Goal: Task Accomplishment & Management: Complete application form

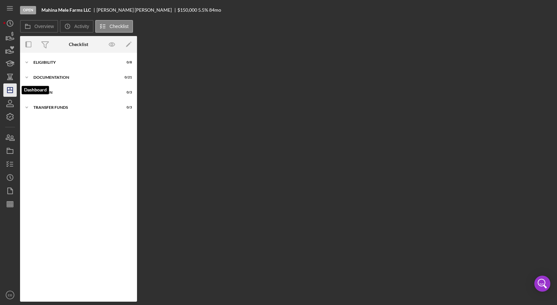
click at [12, 92] on polygon "button" at bounding box center [9, 89] width 5 height 5
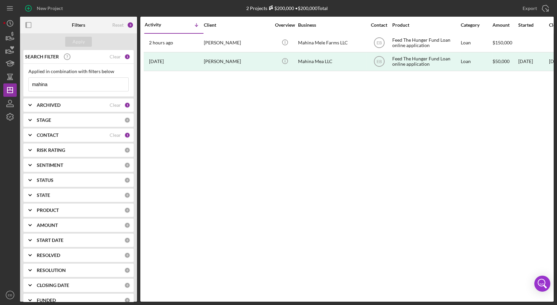
drag, startPoint x: 62, startPoint y: 79, endPoint x: 26, endPoint y: 80, distance: 36.4
click at [26, 80] on div "Applied in combination with filters below mahina Icon/Menu Close" at bounding box center [78, 80] width 110 height 33
click at [37, 10] on div "New Project" at bounding box center [50, 8] width 26 height 13
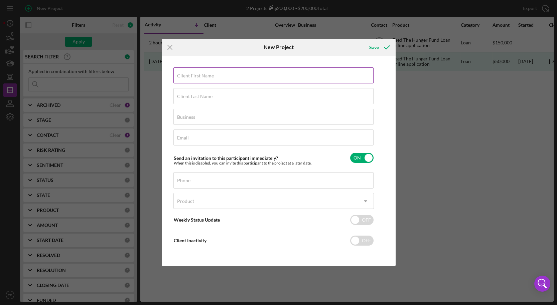
click at [195, 73] on label "Client First Name" at bounding box center [195, 75] width 37 height 5
click at [195, 73] on input "Client First Name" at bounding box center [273, 75] width 200 height 16
paste input "[PERSON_NAME]"
drag, startPoint x: 214, startPoint y: 77, endPoint x: 192, endPoint y: 77, distance: 21.7
click at [192, 77] on input "[PERSON_NAME]" at bounding box center [273, 75] width 200 height 16
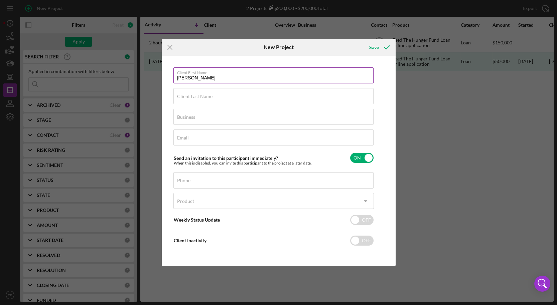
type input "[PERSON_NAME]"
paste input "[PERSON_NAME]"
type input "[PERSON_NAME]"
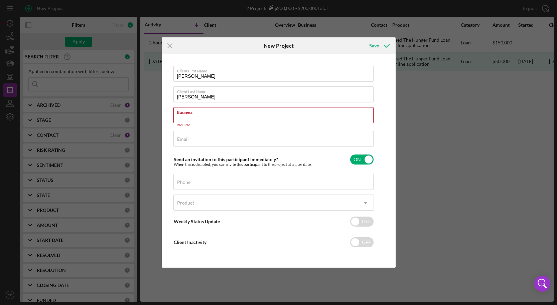
paste input "Bread and Chocolate LLC dba Hola and Aloha"
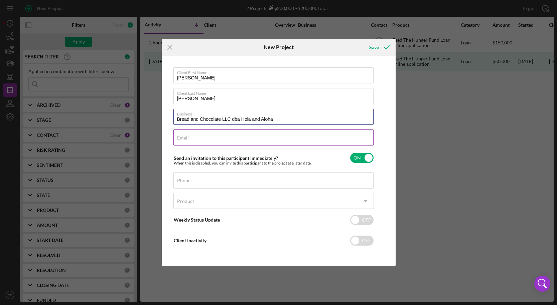
type input "Bread and Chocolate LLC dba Hola and Aloha"
click at [203, 139] on input "Email" at bounding box center [273, 138] width 200 height 16
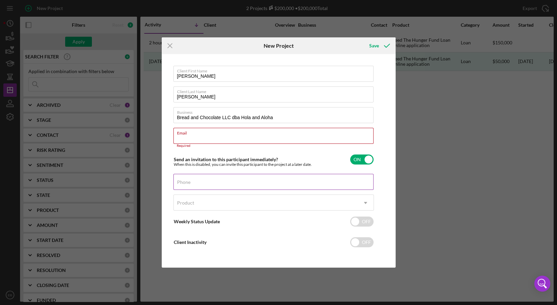
paste input "[EMAIL_ADDRESS][DOMAIN_NAME]"
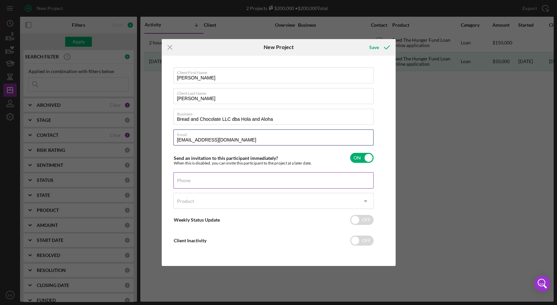
type input "[EMAIL_ADDRESS][DOMAIN_NAME]"
click at [215, 178] on div "Phone" at bounding box center [273, 180] width 200 height 17
paste input "[PHONE_NUMBER]"
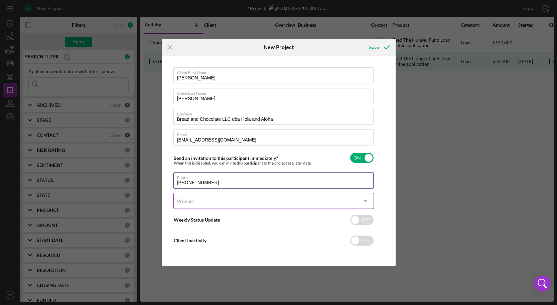
type input "[PHONE_NUMBER]"
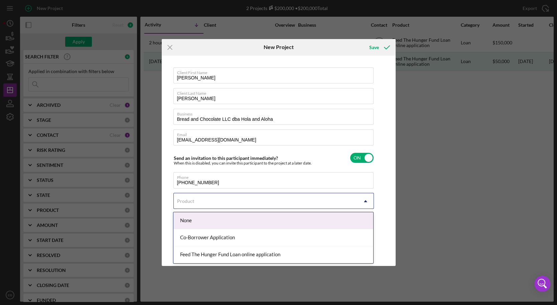
click at [203, 202] on div "Product" at bounding box center [266, 201] width 184 height 15
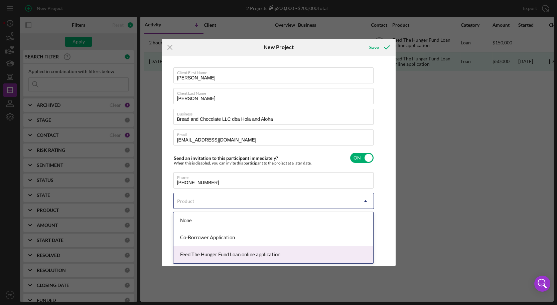
drag, startPoint x: 206, startPoint y: 258, endPoint x: 207, endPoint y: 244, distance: 13.8
click at [206, 258] on div "Feed The Hunger Fund Loan online application" at bounding box center [273, 254] width 200 height 17
checkbox input "true"
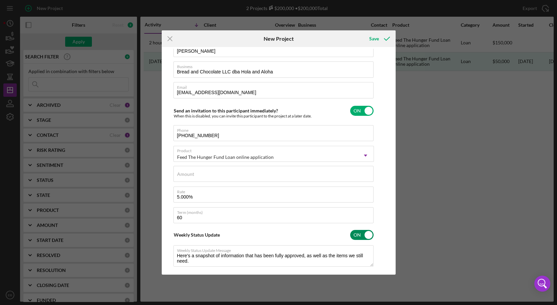
scroll to position [50, 0]
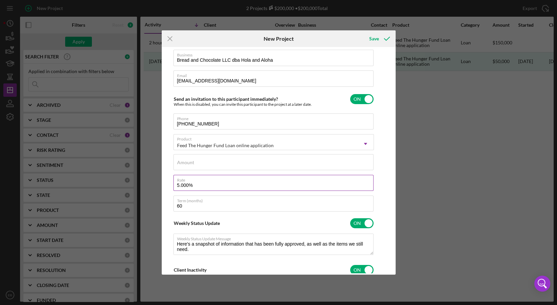
click at [181, 186] on input "5.000%" at bounding box center [273, 183] width 200 height 16
type input "5.500%"
type textarea "Here's a snapshot of information that has been fully approved, as well as the i…"
type textarea "Hey there, we noticed you haven't made any progress on your application in the …"
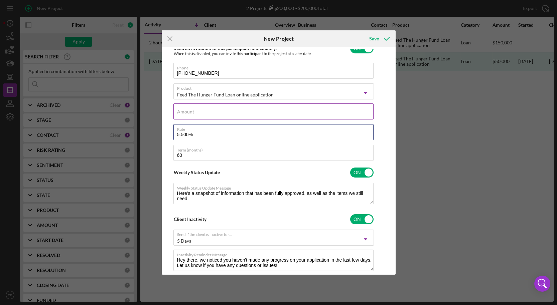
type input "5.500%"
type textarea "Here's a snapshot of information that has been fully approved, as well as the i…"
type textarea "Hey there, we noticed you haven't made any progress on your application in the …"
click at [209, 109] on div "Amount" at bounding box center [273, 112] width 200 height 17
type input "$4"
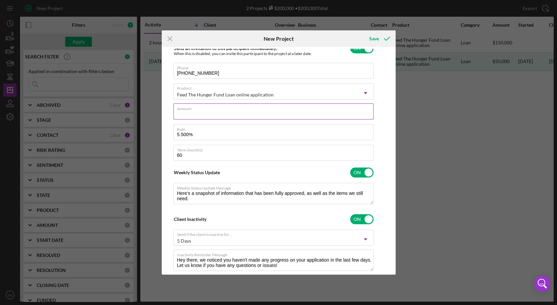
type textarea "Here's a snapshot of information that has been fully approved, as well as the i…"
type textarea "Hey there, we noticed you haven't made any progress on your application in the …"
type input "$40"
type textarea "Here's a snapshot of information that has been fully approved, as well as the i…"
type textarea "Hey there, we noticed you haven't made any progress on your application in the …"
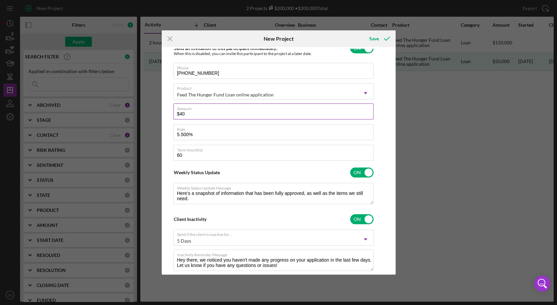
type input "$400"
type textarea "Here's a snapshot of information that has been fully approved, as well as the i…"
type textarea "Hey there, we noticed you haven't made any progress on your application in the …"
type input "$4,000"
type textarea "Here's a snapshot of information that has been fully approved, as well as the i…"
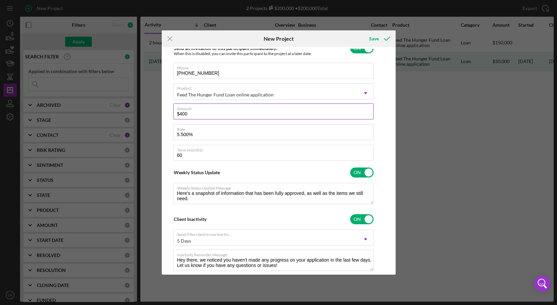
type textarea "Hey there, we noticed you haven't made any progress on your application in the …"
type input "$40,000"
type textarea "Here's a snapshot of information that has been fully approved, as well as the i…"
type textarea "Hey there, we noticed you haven't made any progress on your application in the …"
type input "$40,000"
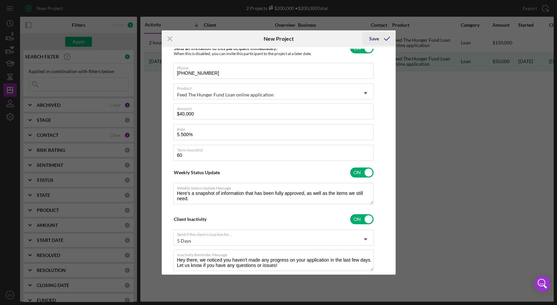
type textarea "Here's a snapshot of information that has been fully approved, as well as the i…"
type textarea "Hey there, we noticed you haven't made any progress on your application in the …"
click at [380, 36] on icon "submit" at bounding box center [386, 38] width 17 height 17
type textarea "Here's a snapshot of information that has been fully approved, as well as the i…"
type textarea "Hey there, we noticed you haven't made any progress on your application in the …"
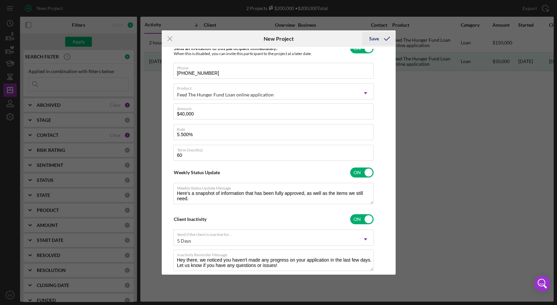
type textarea "Here's a snapshot of information that has been fully approved, as well as the i…"
type textarea "Hey there, we noticed you haven't made any progress on your application in the …"
checkbox input "false"
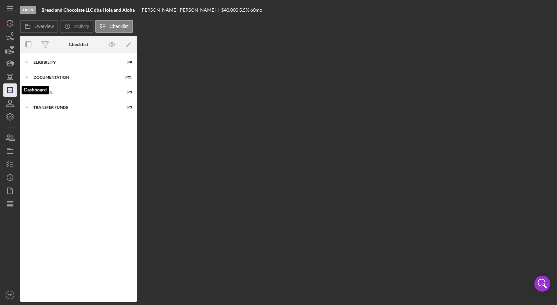
click at [13, 92] on icon "Icon/Dashboard" at bounding box center [10, 90] width 17 height 17
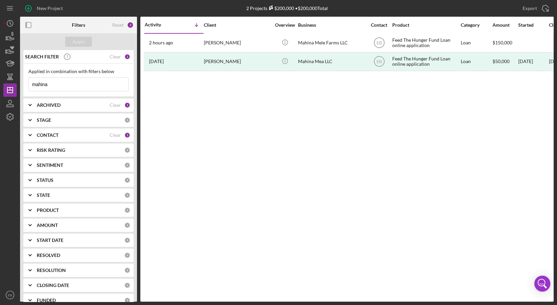
drag, startPoint x: 80, startPoint y: 83, endPoint x: 27, endPoint y: 82, distance: 53.4
click at [27, 82] on div "Applied in combination with filters below mahina Icon/Menu Close" at bounding box center [78, 80] width 110 height 33
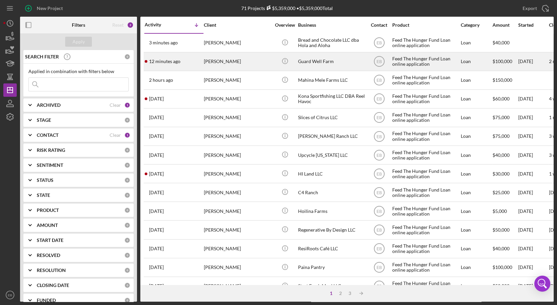
click at [210, 57] on div "[PERSON_NAME]" at bounding box center [237, 62] width 67 height 18
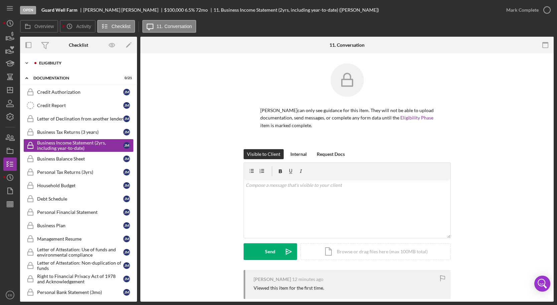
click at [55, 64] on div "Eligibility" at bounding box center [83, 63] width 89 height 4
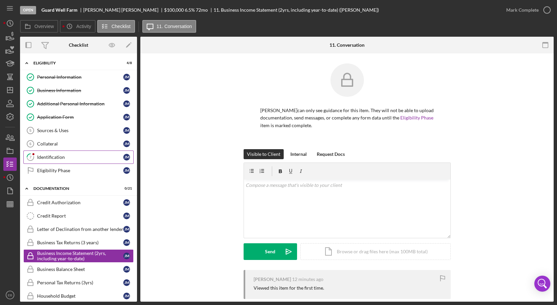
click at [56, 156] on div "Identification" at bounding box center [80, 157] width 86 height 5
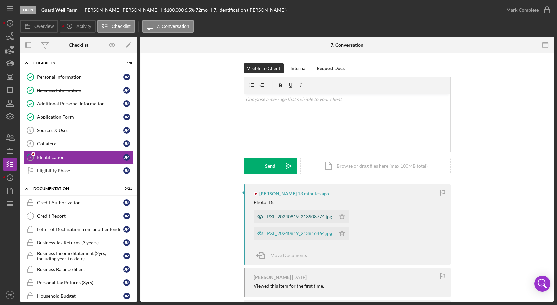
click at [282, 212] on div "PXL_20240819_213908774.jpg" at bounding box center [294, 216] width 82 height 13
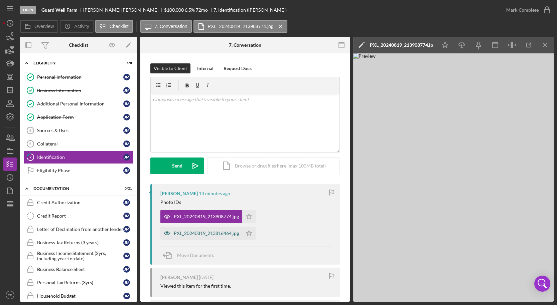
click at [207, 232] on div "PXL_20240819_213816464.jpg" at bounding box center [206, 233] width 65 height 5
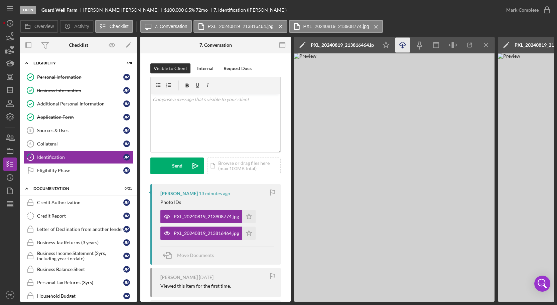
click at [406, 46] on icon "Icon/Download" at bounding box center [402, 45] width 15 height 15
drag, startPoint x: 249, startPoint y: 214, endPoint x: 246, endPoint y: 225, distance: 11.9
click at [249, 214] on icon "Icon/Star" at bounding box center [248, 216] width 13 height 13
click at [248, 235] on polygon "button" at bounding box center [249, 232] width 6 height 5
click at [548, 11] on icon "button" at bounding box center [546, 10] width 17 height 17
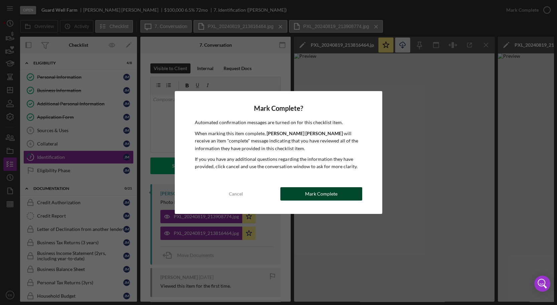
click at [326, 191] on div "Mark Complete" at bounding box center [321, 193] width 32 height 13
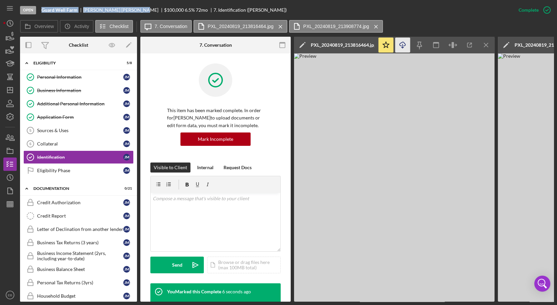
drag, startPoint x: 41, startPoint y: 8, endPoint x: 126, endPoint y: 8, distance: 84.8
click at [126, 8] on div "Guard Well Farm [PERSON_NAME] $100,000 $100,000 6.5 % 72 mo 7. Identification (…" at bounding box center [163, 9] width 245 height 5
copy div "Guard Well Farm [PERSON_NAME]"
click at [67, 117] on div "Application Form" at bounding box center [80, 117] width 86 height 5
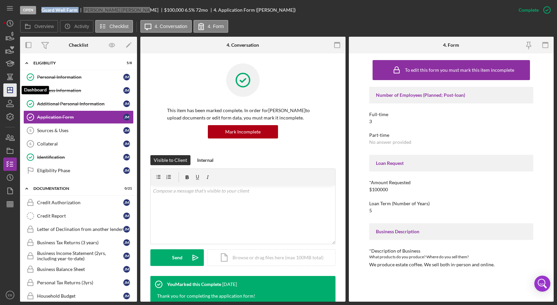
click at [14, 84] on icon "Icon/Dashboard" at bounding box center [10, 90] width 17 height 17
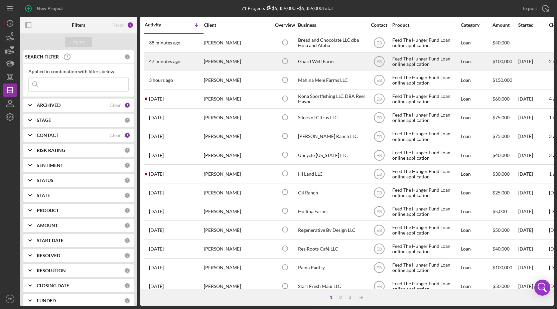
click at [214, 61] on div "[PERSON_NAME]" at bounding box center [237, 62] width 67 height 18
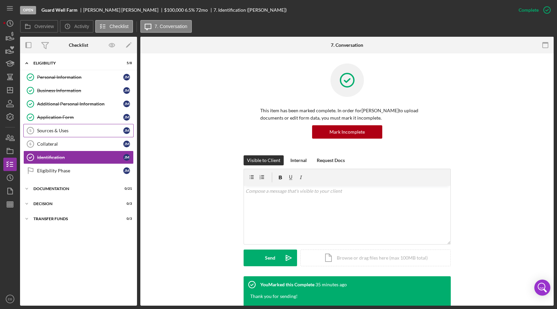
click at [72, 129] on div "Sources & Uses" at bounding box center [80, 130] width 86 height 5
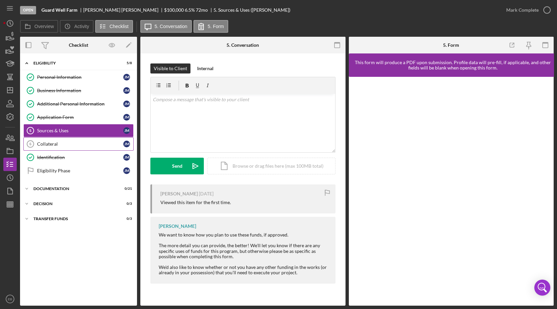
click at [61, 142] on div "Collateral" at bounding box center [80, 143] width 86 height 5
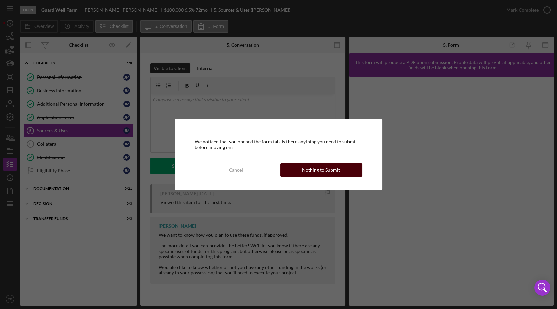
click at [318, 172] on div "Nothing to Submit" at bounding box center [321, 169] width 38 height 13
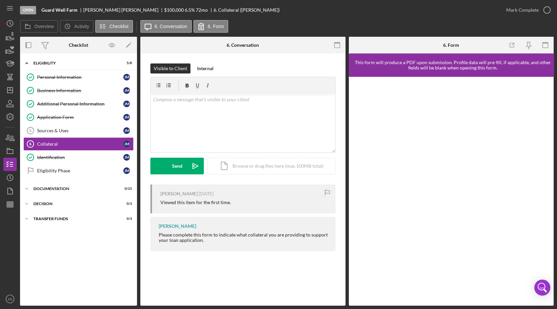
click at [279, 22] on div "Overview Icon/History Activity Checklist Icon/Message 6. Conversation 6. Form" at bounding box center [286, 26] width 533 height 13
click at [39, 187] on div "Documentation" at bounding box center [80, 189] width 95 height 4
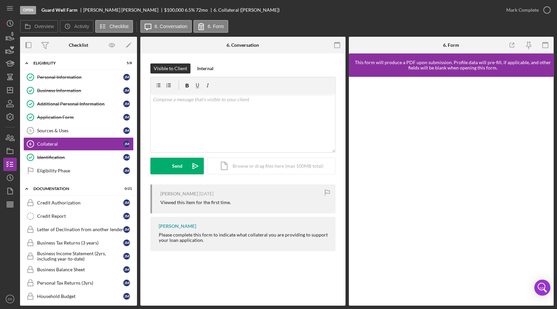
click at [346, 22] on div "Overview Icon/History Activity Checklist Icon/Message 6. Conversation 6. Form" at bounding box center [286, 26] width 533 height 13
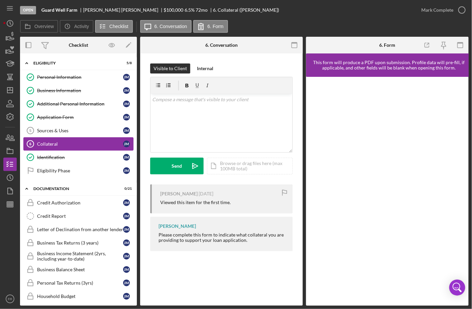
click at [61, 143] on div "Collateral" at bounding box center [80, 143] width 86 height 5
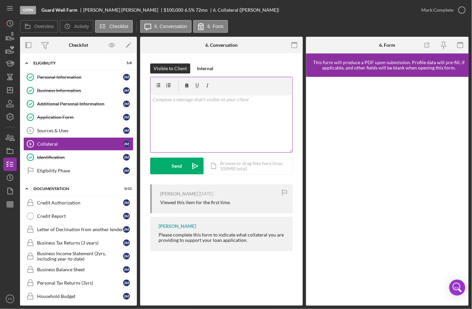
click at [188, 104] on div "v Color teal Color pink Remove color Add row above Add row below Add column bef…" at bounding box center [222, 123] width 142 height 58
click at [183, 170] on button "Send Icon/icon-invite-send" at bounding box center [176, 166] width 53 height 17
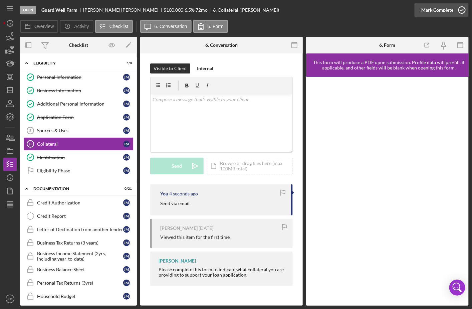
click at [463, 10] on icon "button" at bounding box center [462, 10] width 17 height 17
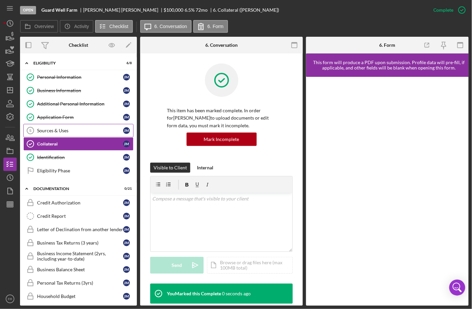
click at [67, 129] on div "Sources & Uses" at bounding box center [80, 130] width 86 height 5
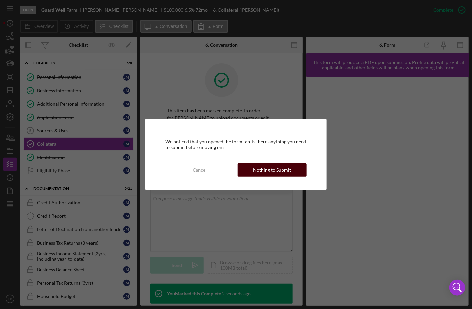
click at [277, 170] on div "Nothing to Submit" at bounding box center [272, 169] width 38 height 13
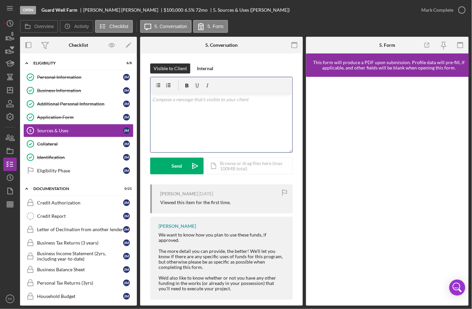
click at [181, 111] on div "v Color teal Color pink Remove color Add row above Add row below Add column bef…" at bounding box center [222, 123] width 142 height 58
click at [198, 168] on icon "Icon/icon-invite-send" at bounding box center [195, 166] width 17 height 17
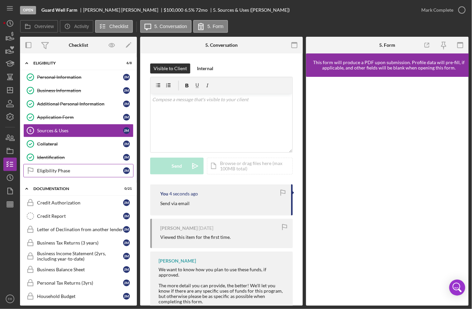
click at [71, 169] on div "Eligibility Phase" at bounding box center [80, 170] width 86 height 5
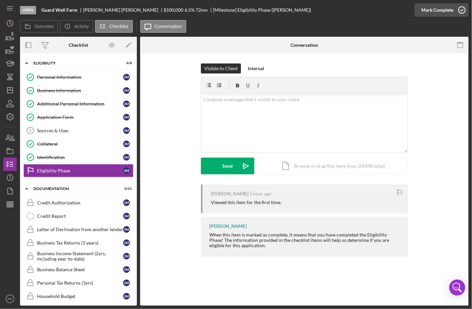
click at [460, 10] on icon "button" at bounding box center [462, 10] width 17 height 17
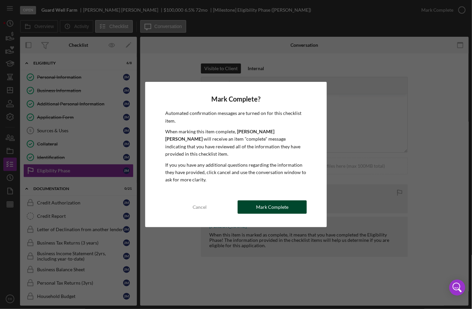
click at [283, 200] on div "Mark Complete" at bounding box center [272, 206] width 32 height 13
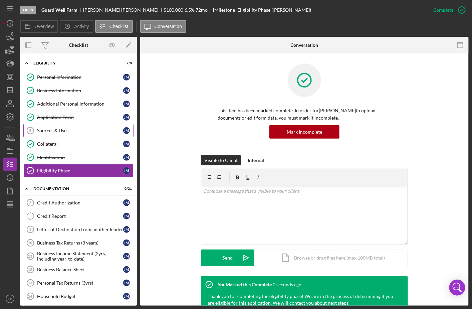
click at [63, 131] on div "Sources & Uses" at bounding box center [80, 130] width 86 height 5
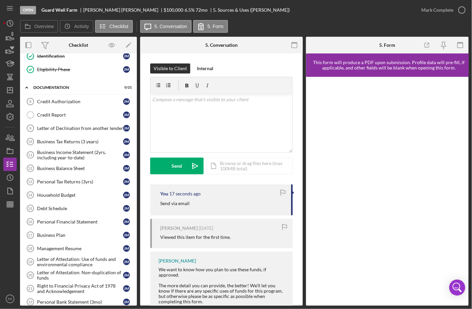
scroll to position [202, 0]
